Goal: Task Accomplishment & Management: Manage account settings

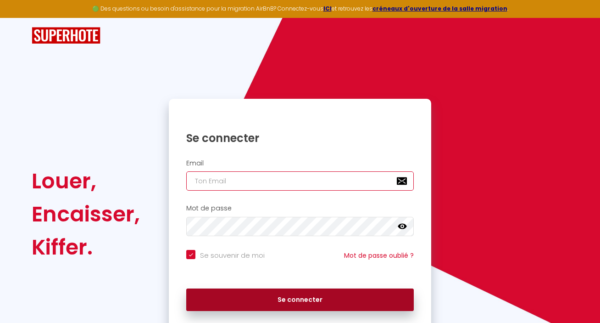
type input "[EMAIL_ADDRESS][DOMAIN_NAME]"
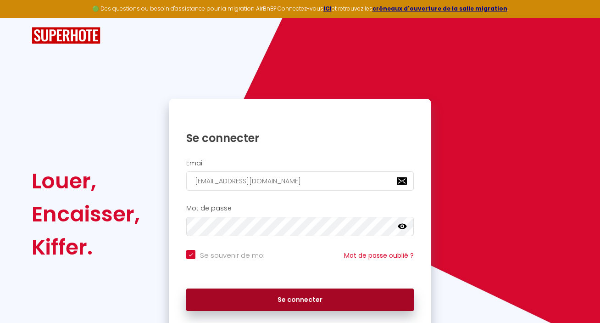
click at [272, 303] on button "Se connecter" at bounding box center [300, 299] width 228 height 23
checkbox input "true"
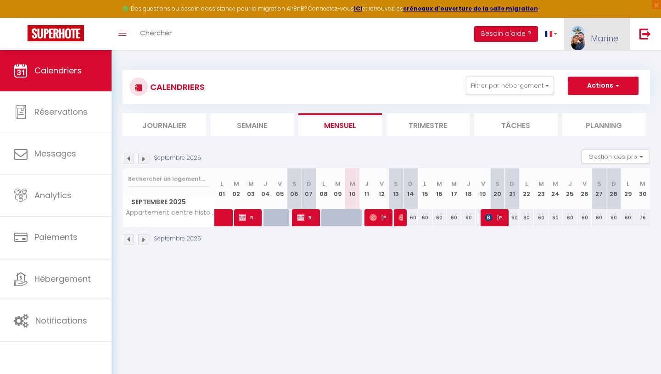
click at [600, 40] on span "Marine" at bounding box center [604, 38] width 28 height 11
click at [590, 66] on link "Paramètres" at bounding box center [593, 64] width 68 height 16
select select "28"
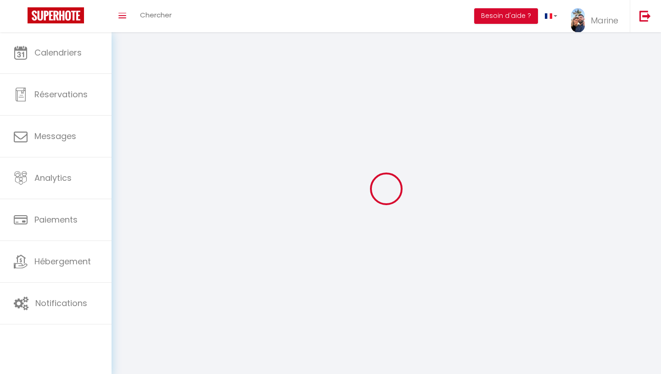
type input "tuNYdfkzvm1lumI4OBvTLQ01B"
type input "vwOfoDxqyIkPf88FA1T6NLhRp"
type input "[URL][DOMAIN_NAME]"
select select "fr"
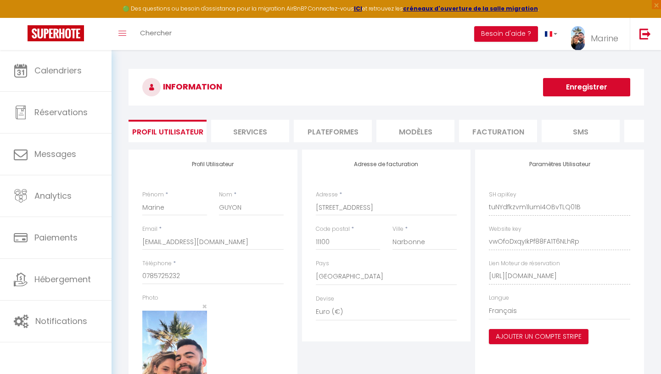
click at [338, 130] on li "Plateformes" at bounding box center [333, 131] width 78 height 22
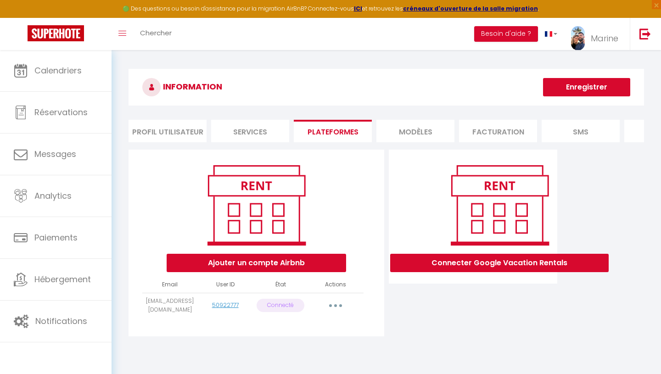
click at [331, 306] on button "button" at bounding box center [336, 305] width 26 height 15
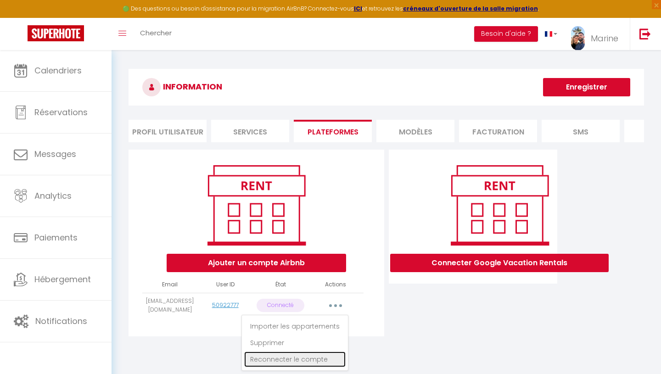
click at [321, 322] on link "Reconnecter le compte" at bounding box center [294, 359] width 101 height 16
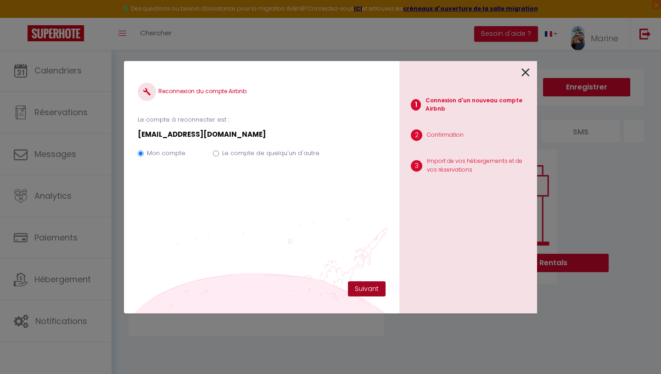
click at [359, 288] on button "Suivant" at bounding box center [367, 289] width 38 height 16
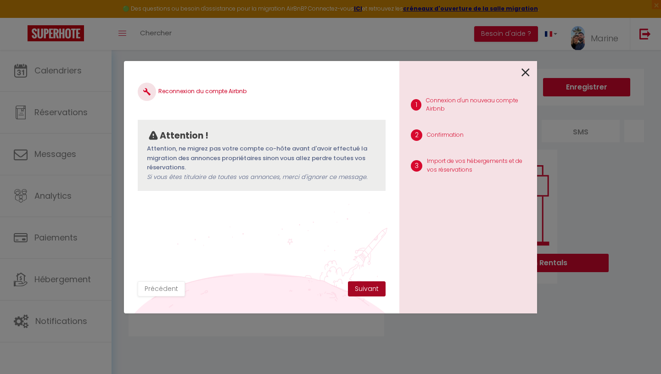
click at [359, 288] on button "Suivant" at bounding box center [367, 289] width 38 height 16
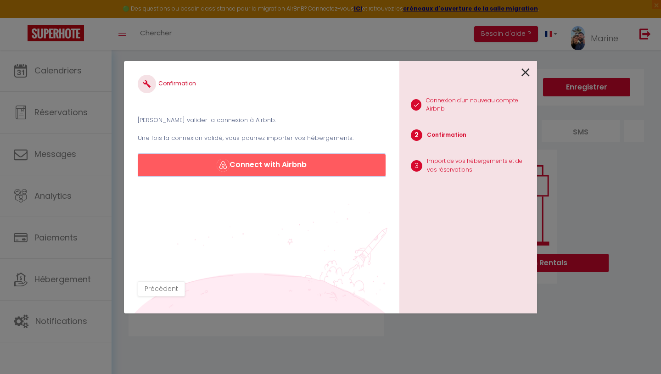
click at [332, 164] on button "Connect with Airbnb" at bounding box center [262, 165] width 248 height 22
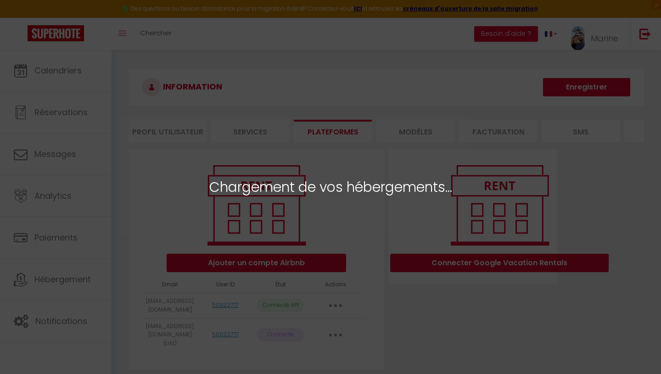
select select "39572"
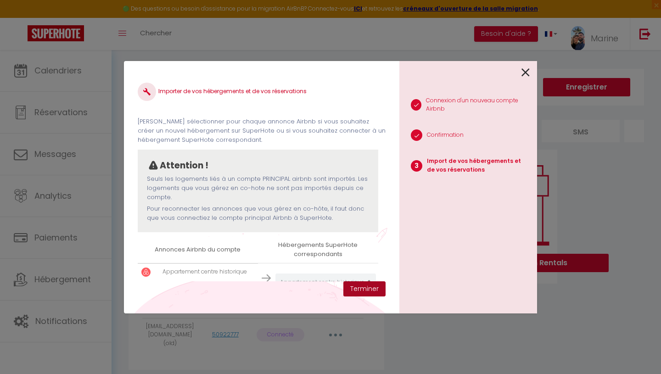
click at [356, 292] on button "Terminer" at bounding box center [364, 289] width 42 height 16
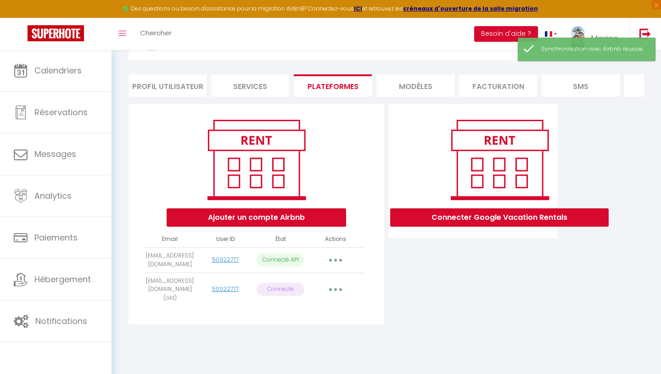
scroll to position [50, 0]
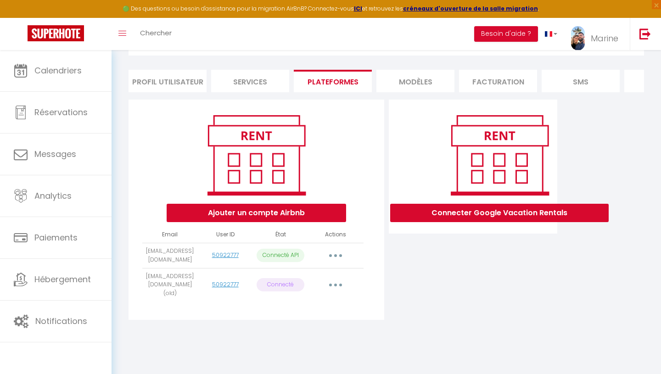
click at [328, 256] on button "button" at bounding box center [336, 255] width 26 height 15
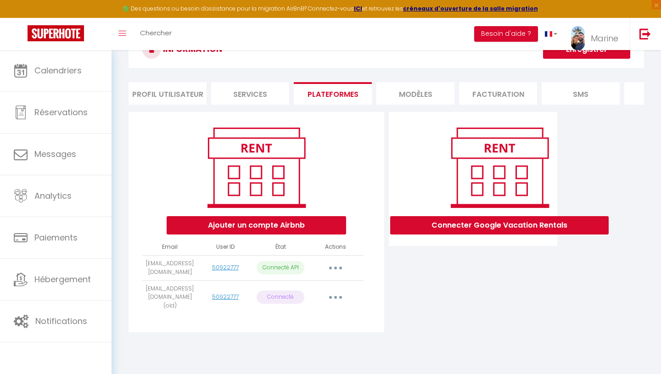
scroll to position [0, 0]
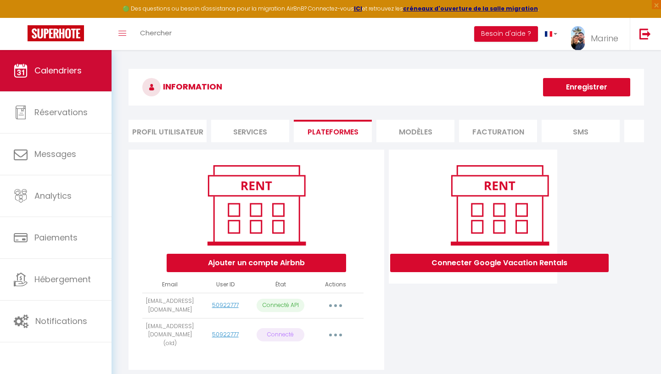
click at [86, 63] on link "Calendriers" at bounding box center [55, 70] width 111 height 41
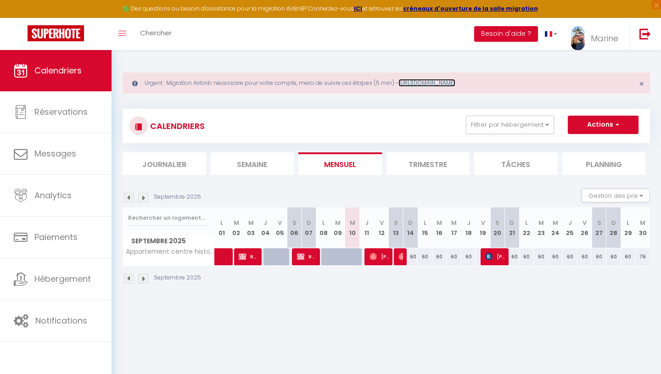
click at [416, 84] on link "https://superhote.com/migration-airbnb" at bounding box center [426, 83] width 57 height 8
